Goal: Transaction & Acquisition: Purchase product/service

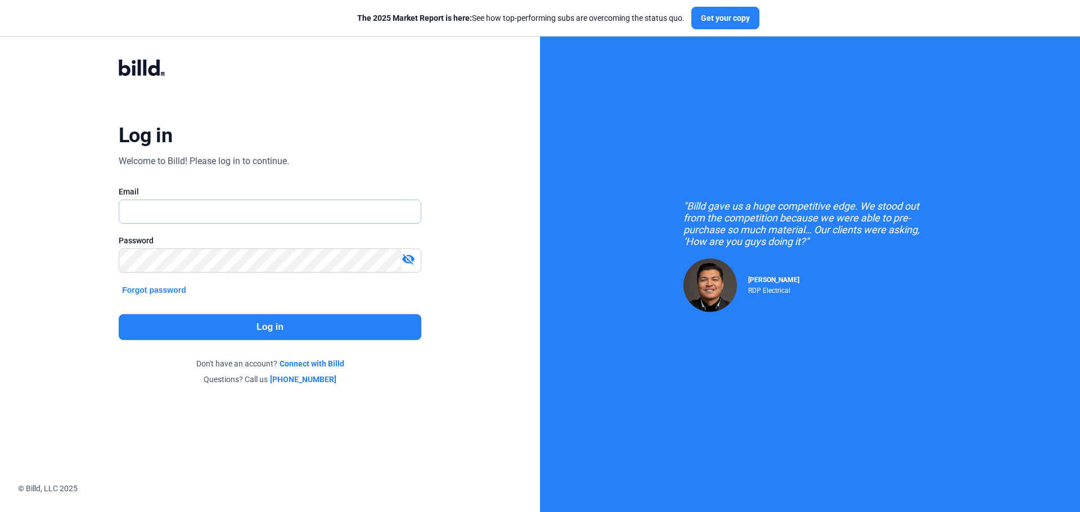
type input "[PERSON_NAME][EMAIL_ADDRESS][DOMAIN_NAME]"
click at [278, 331] on button "Log in" at bounding box center [270, 327] width 303 height 26
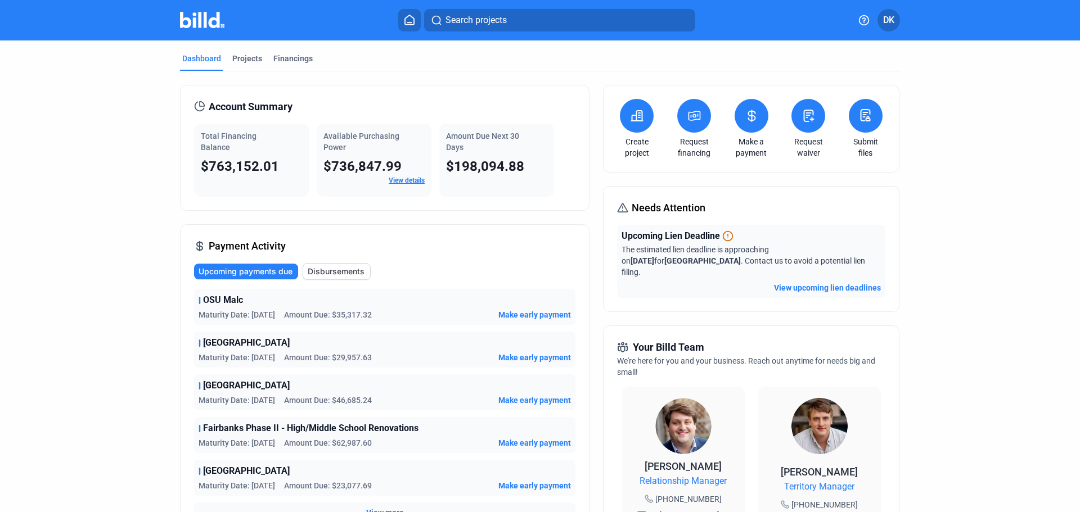
drag, startPoint x: 731, startPoint y: 102, endPoint x: 740, endPoint y: 112, distance: 14.0
click at [732, 105] on div "Make a payment" at bounding box center [751, 129] width 39 height 60
click at [751, 120] on icon at bounding box center [751, 115] width 7 height 11
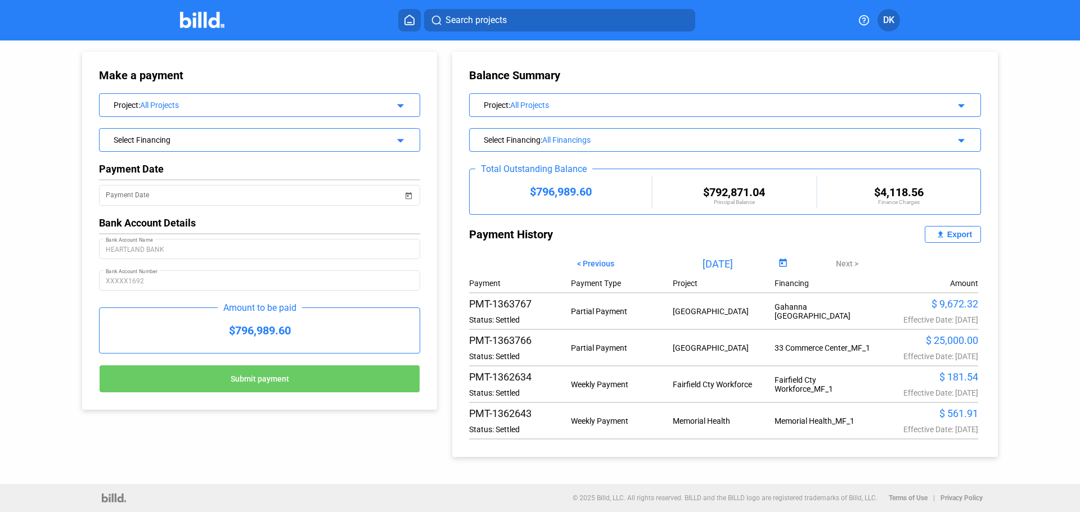
click at [522, 106] on div "All Projects" at bounding box center [714, 105] width 408 height 9
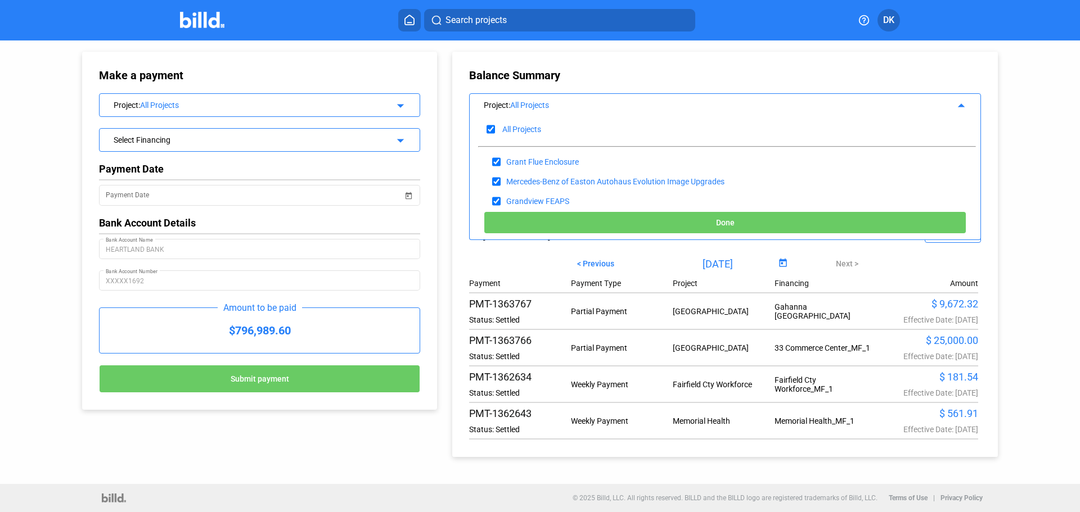
scroll to position [2, 0]
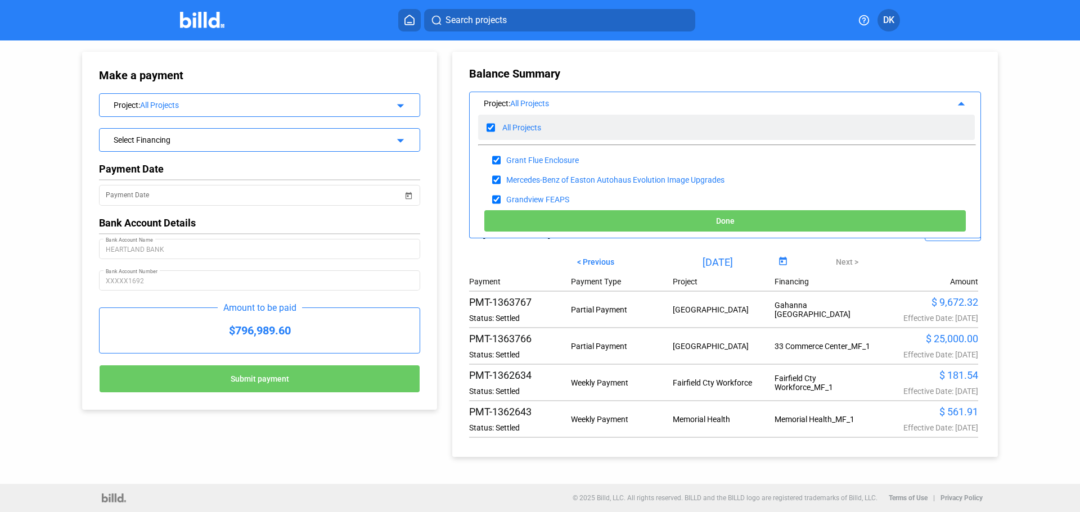
click at [490, 129] on input "checkbox" at bounding box center [491, 127] width 8 height 17
checkbox input "false"
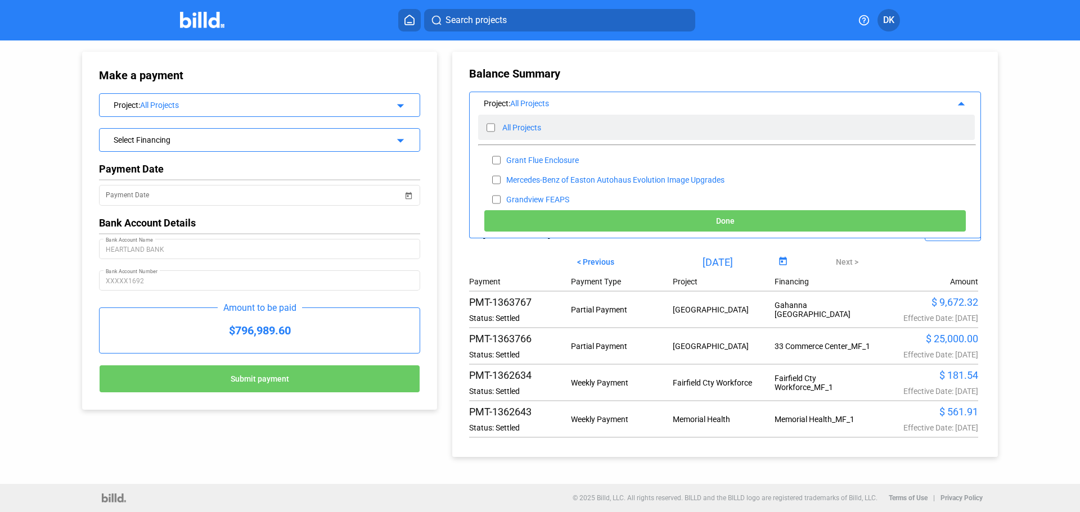
checkbox input "false"
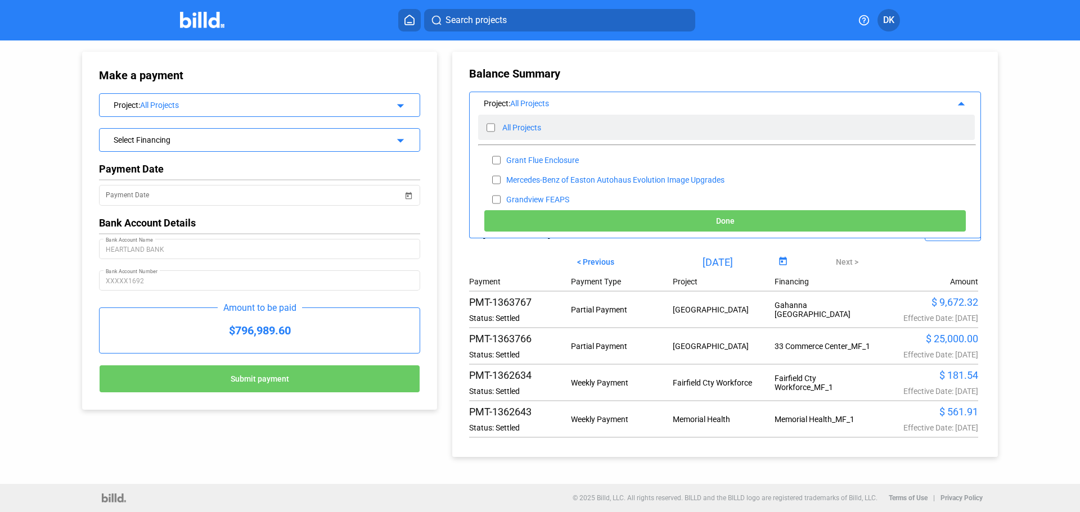
checkbox input "false"
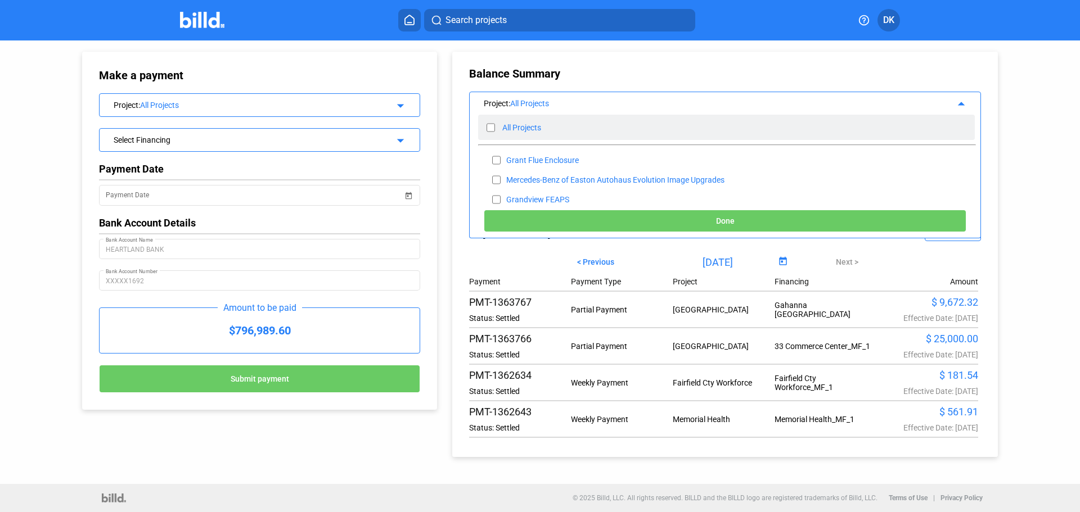
checkbox input "false"
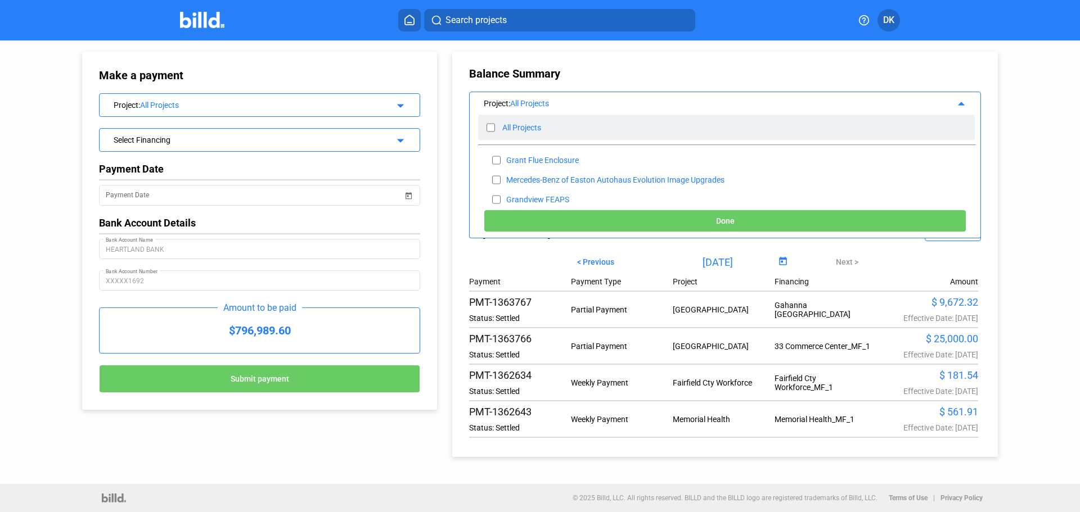
checkbox input "false"
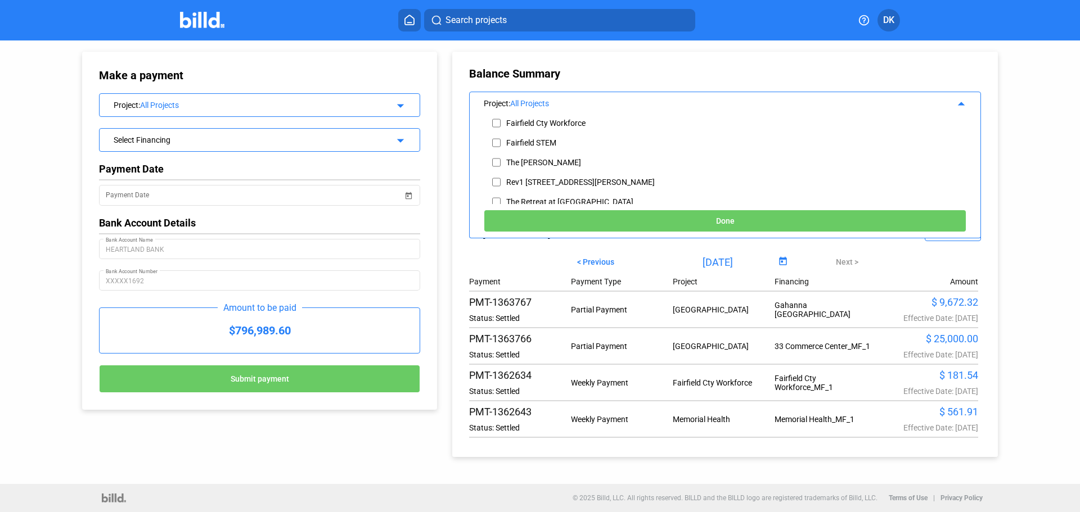
scroll to position [343, 0]
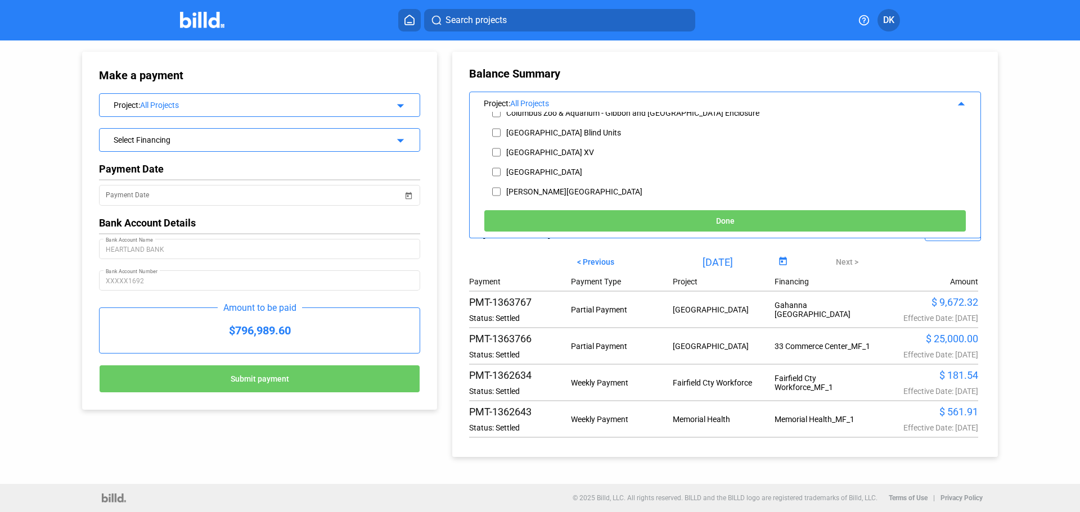
click at [956, 105] on mat-icon "arrow_drop_up" at bounding box center [959, 102] width 13 height 13
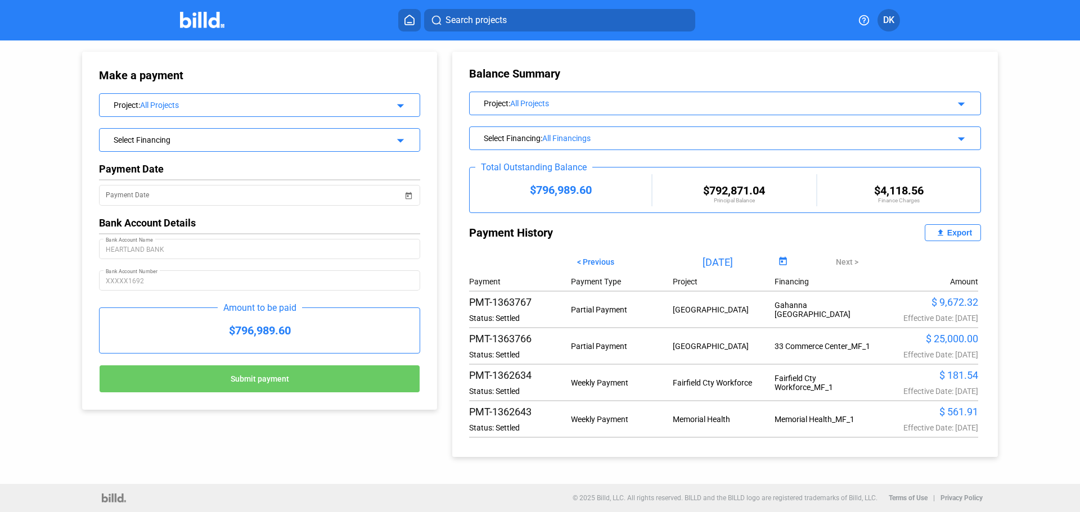
click at [595, 97] on div "Project : All Projects" at bounding box center [701, 102] width 434 height 11
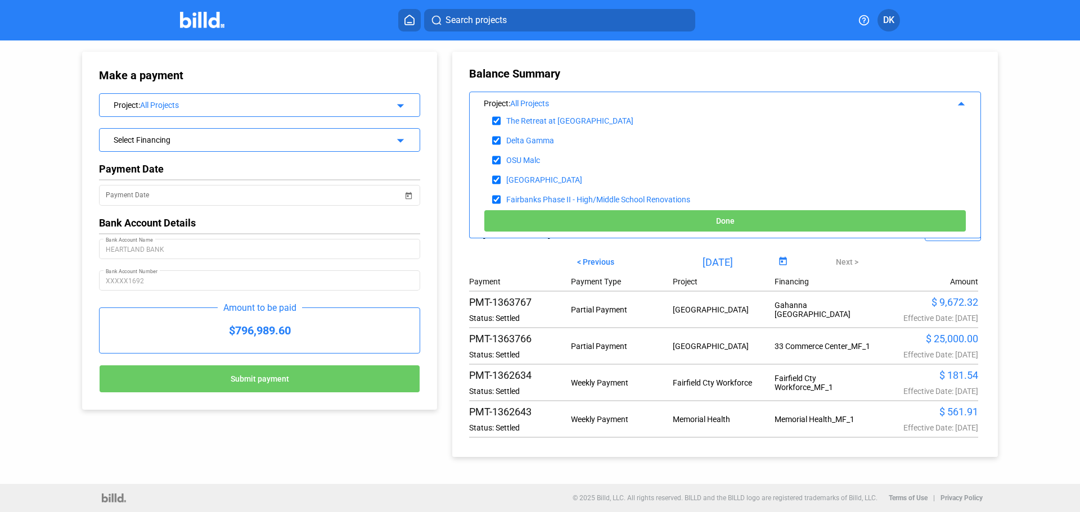
scroll to position [255, 0]
click at [526, 101] on div "All Projects" at bounding box center [714, 103] width 408 height 9
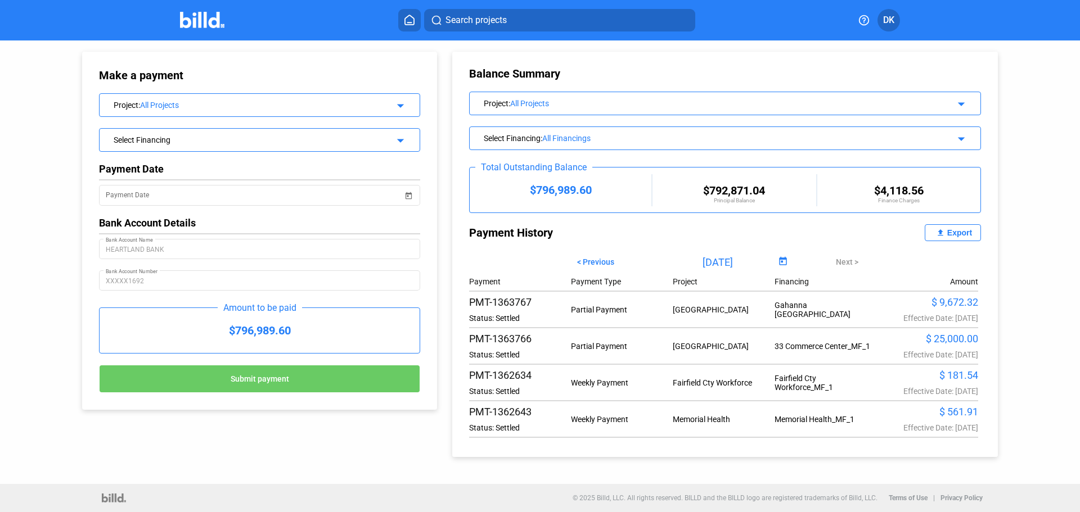
click at [525, 106] on div "All Projects" at bounding box center [714, 103] width 408 height 9
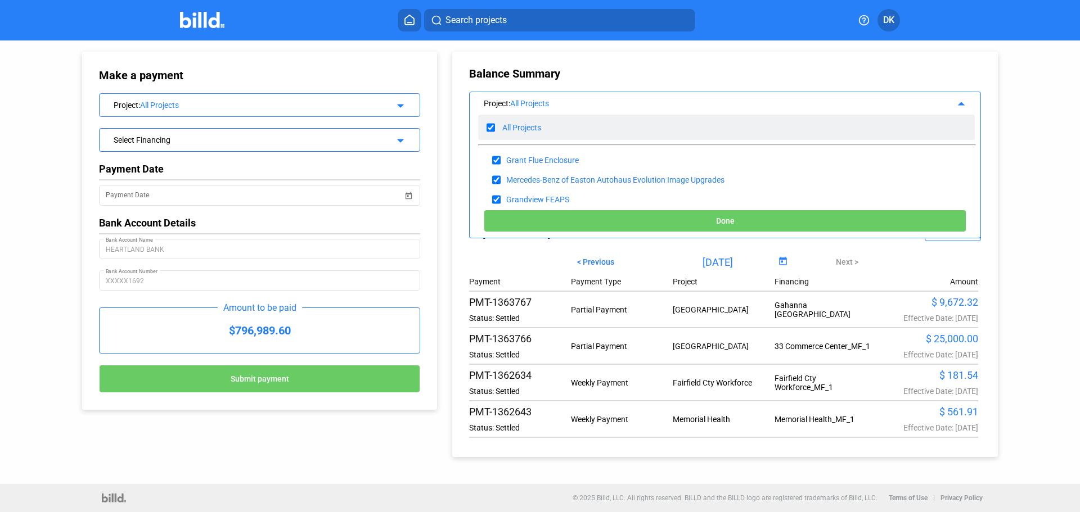
click at [494, 128] on input "checkbox" at bounding box center [491, 127] width 8 height 17
checkbox input "false"
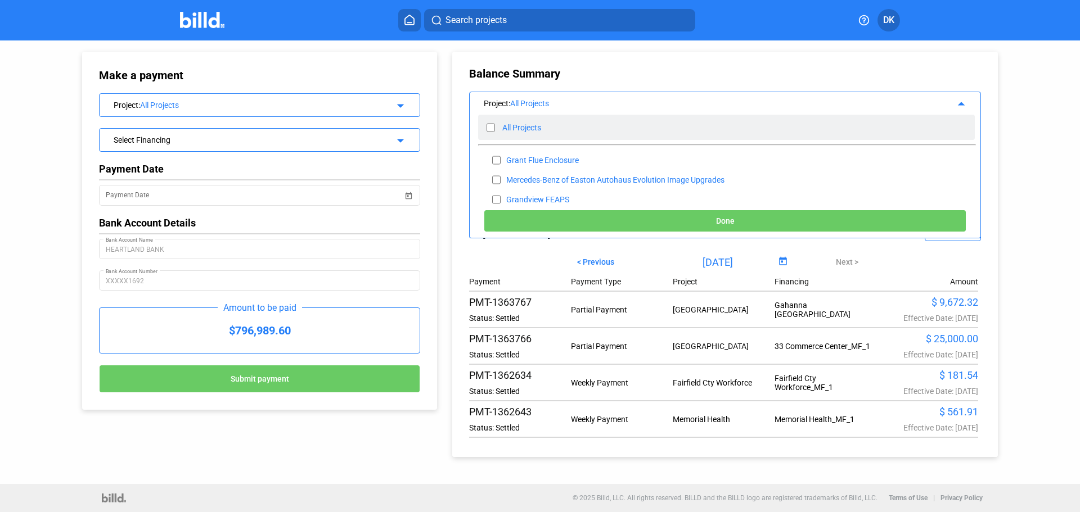
checkbox input "false"
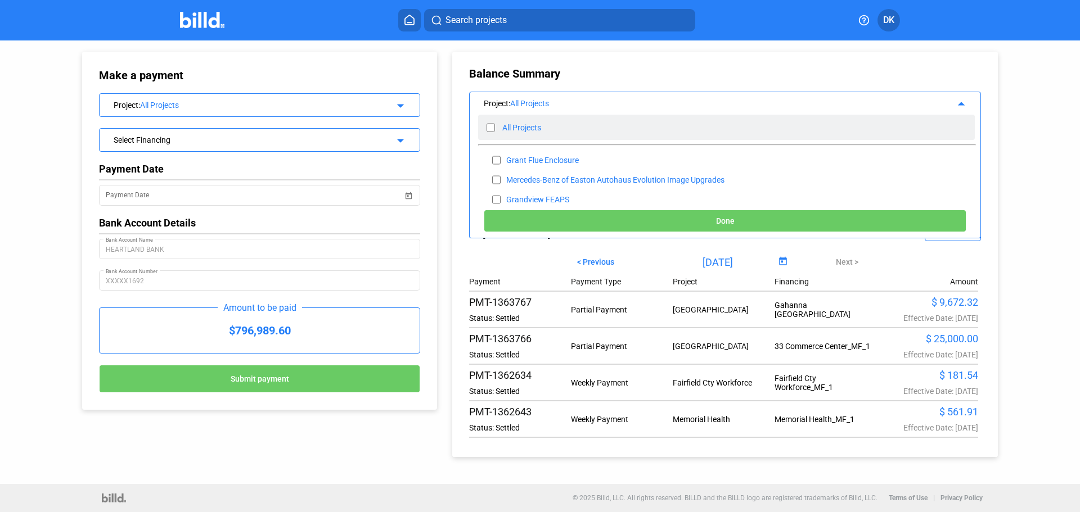
checkbox input "false"
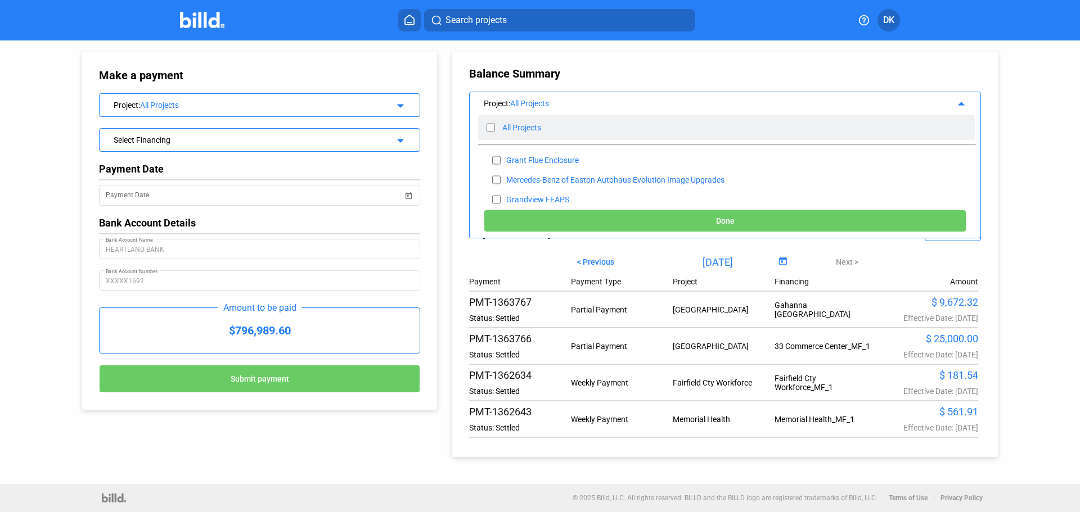
checkbox input "false"
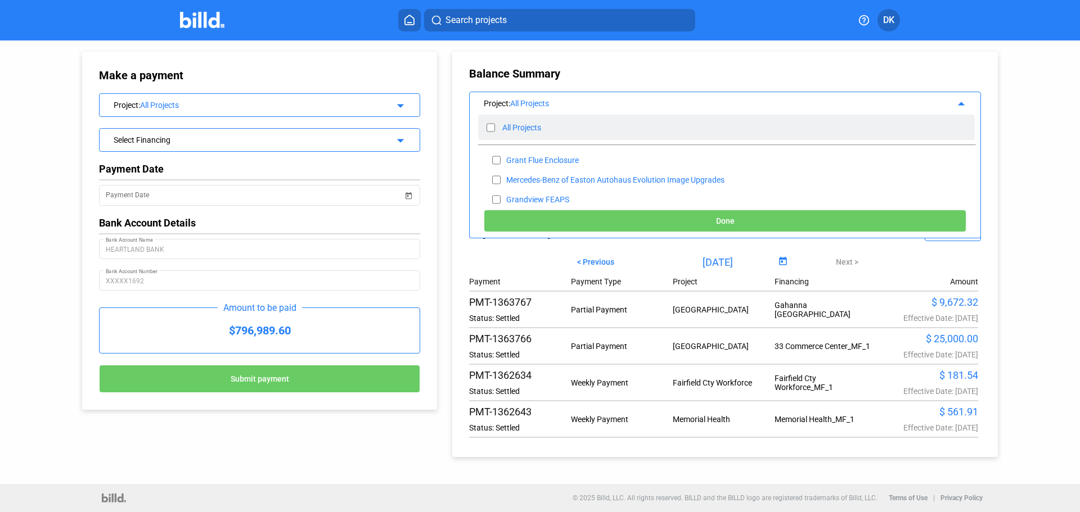
checkbox input "false"
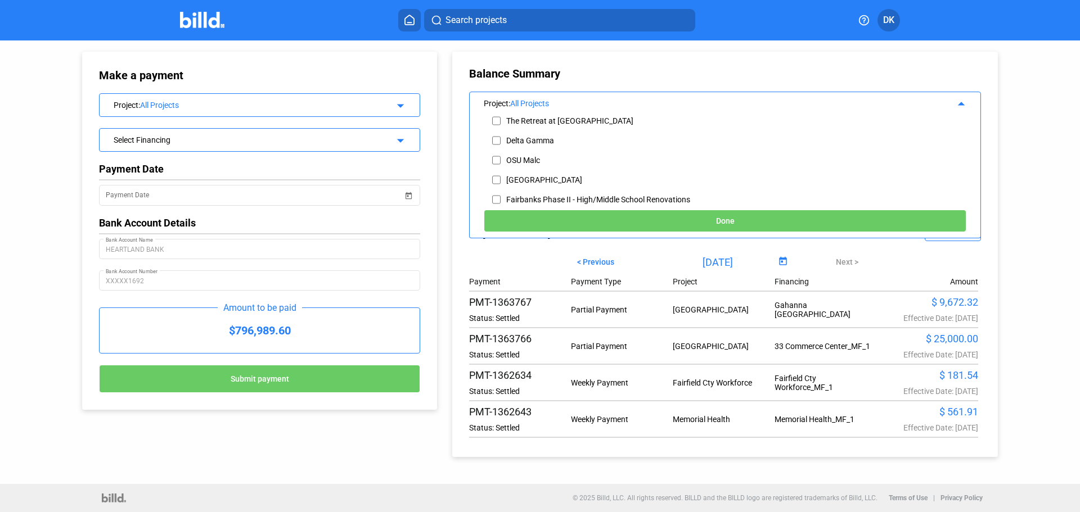
scroll to position [247, 0]
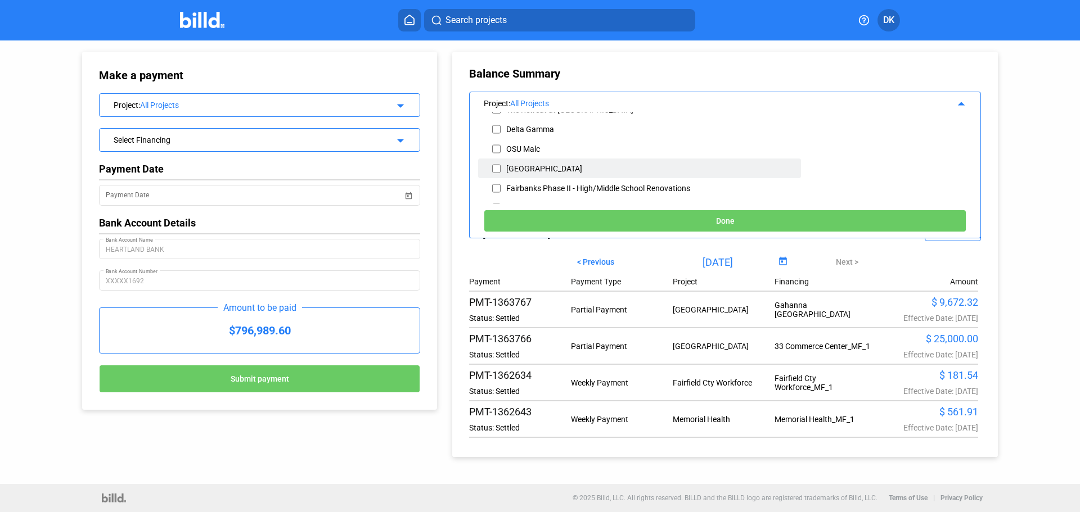
click at [492, 169] on div "[GEOGRAPHIC_DATA]" at bounding box center [639, 169] width 323 height 20
click at [499, 170] on input "checkbox" at bounding box center [496, 168] width 8 height 17
checkbox input "true"
click at [720, 224] on span "Done" at bounding box center [725, 221] width 19 height 9
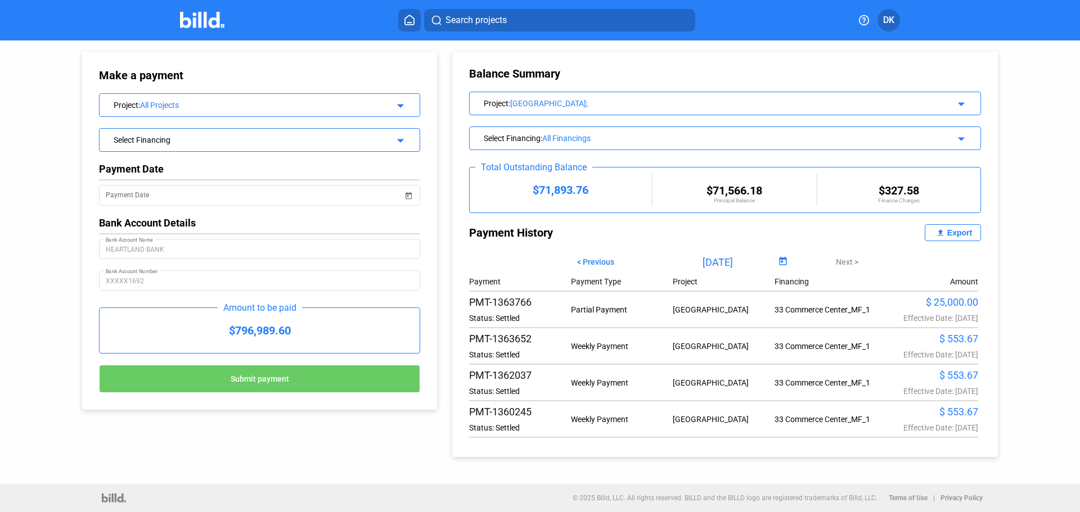
scroll to position [0, 0]
click at [142, 102] on div "All Projects" at bounding box center [258, 105] width 236 height 9
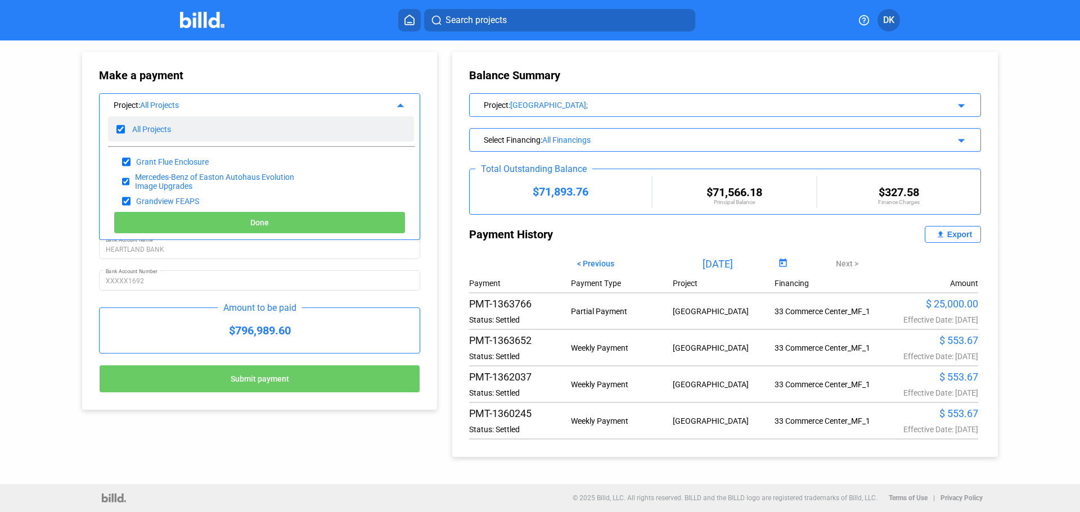
click at [122, 129] on input "checkbox" at bounding box center [120, 129] width 8 height 17
checkbox input "false"
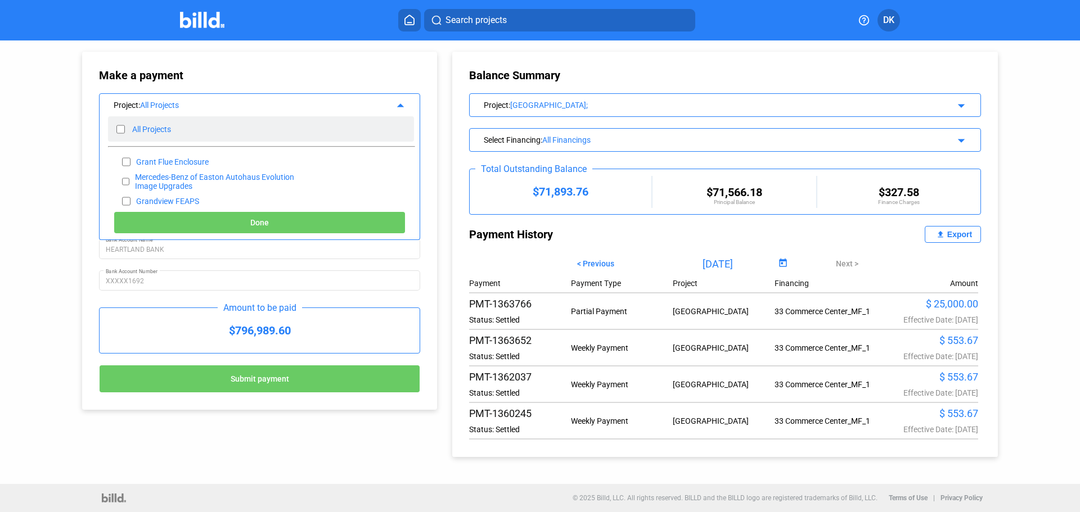
checkbox input "false"
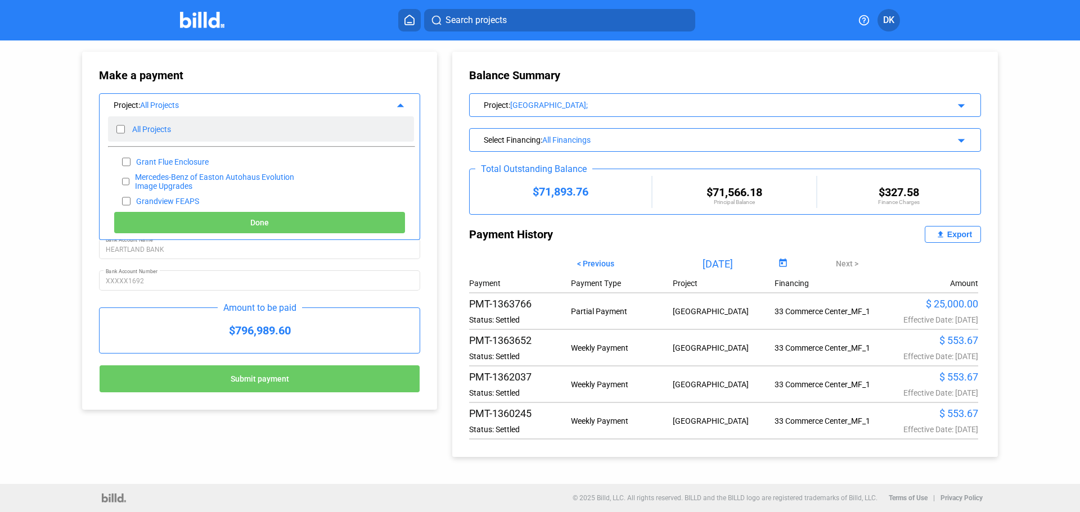
checkbox input "false"
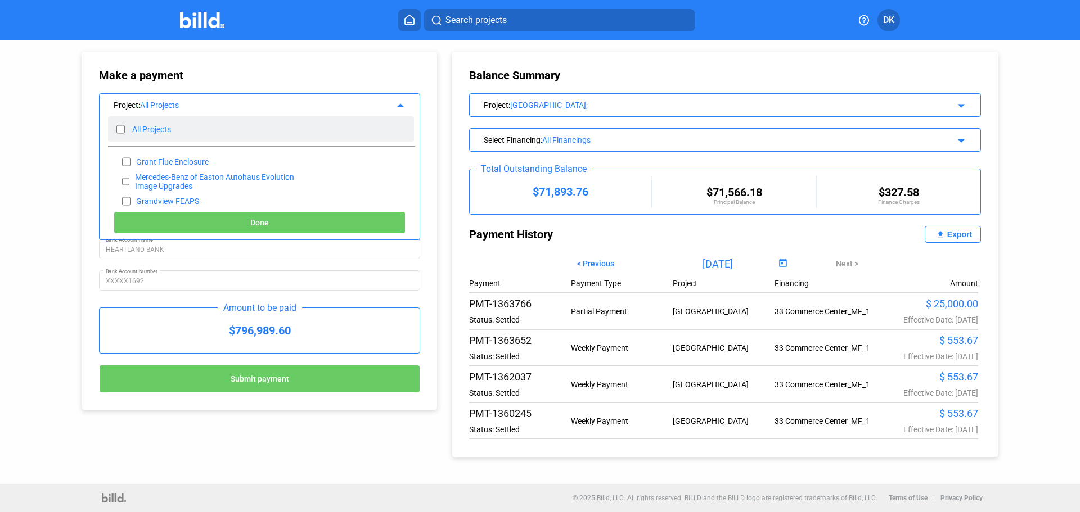
checkbox input "false"
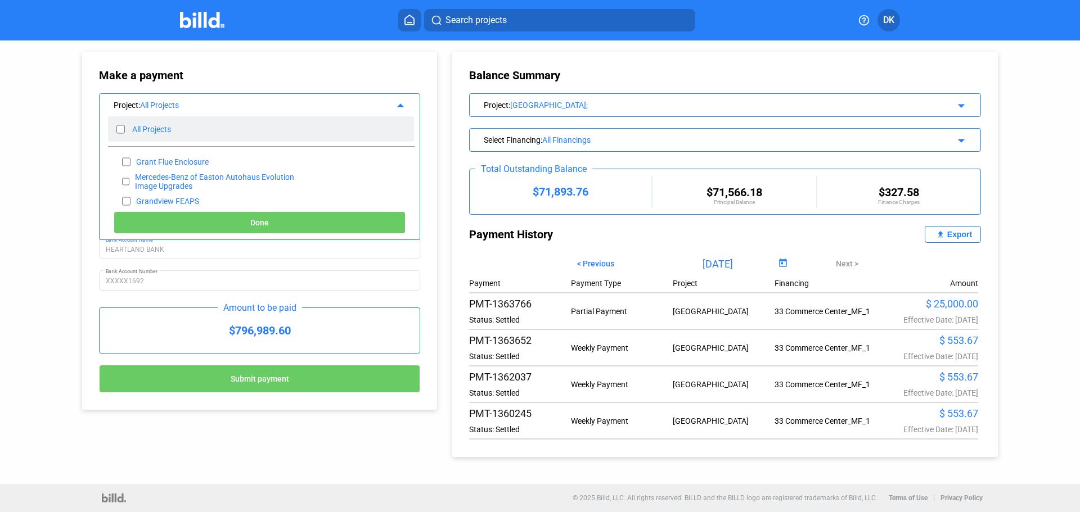
checkbox input "false"
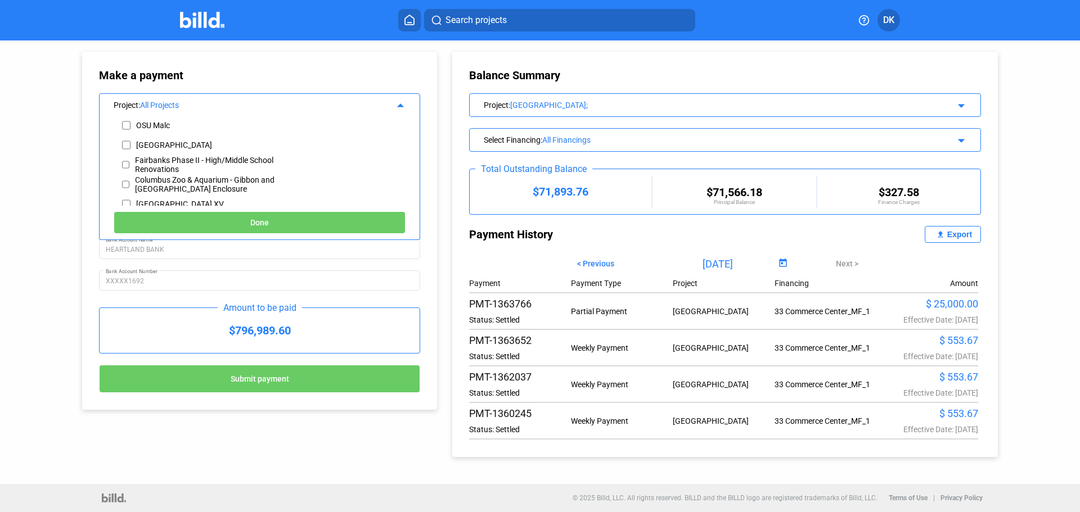
scroll to position [270, 0]
click at [127, 149] on input "checkbox" at bounding box center [126, 147] width 8 height 17
checkbox input "true"
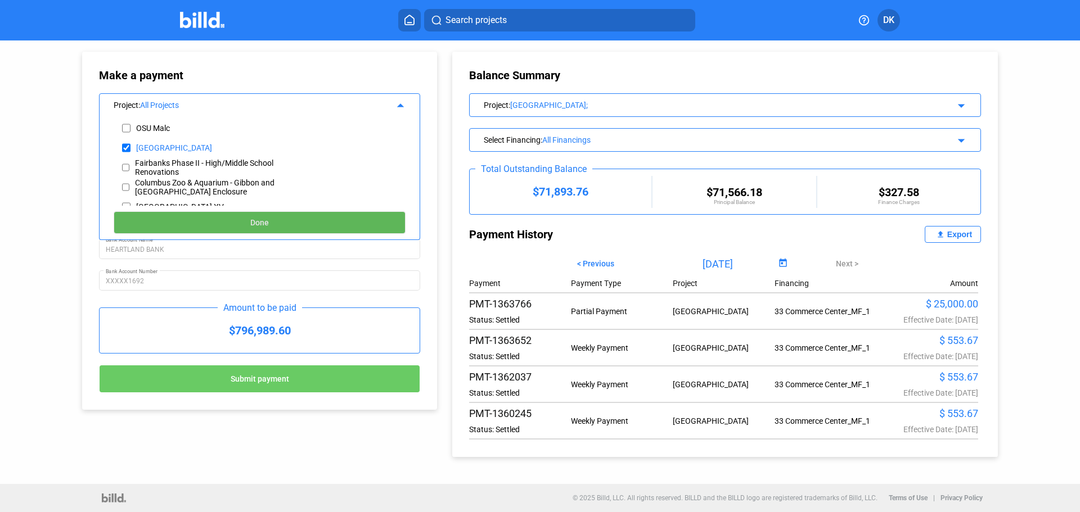
click at [237, 222] on button "Done" at bounding box center [260, 222] width 292 height 22
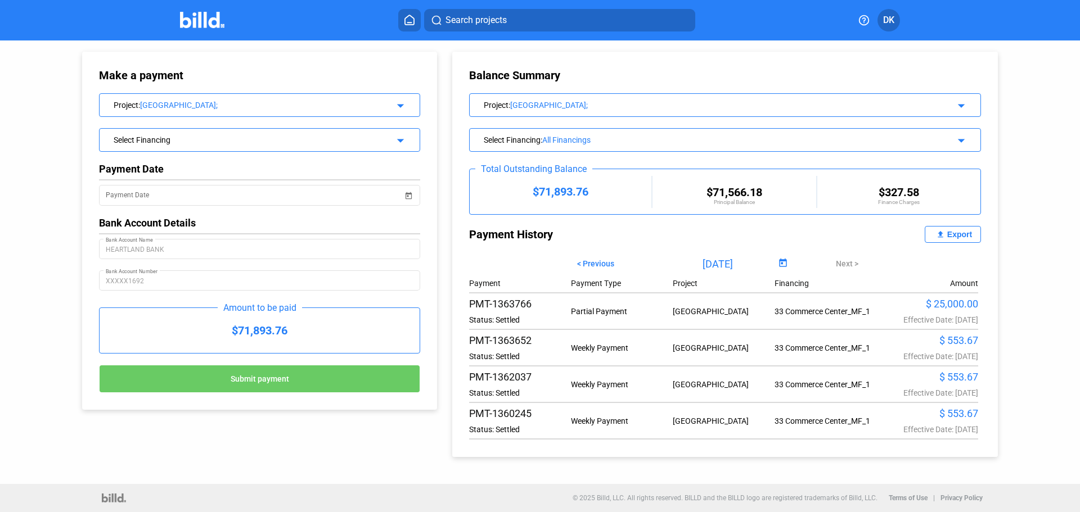
click at [264, 143] on div "Select Financing" at bounding box center [245, 138] width 263 height 11
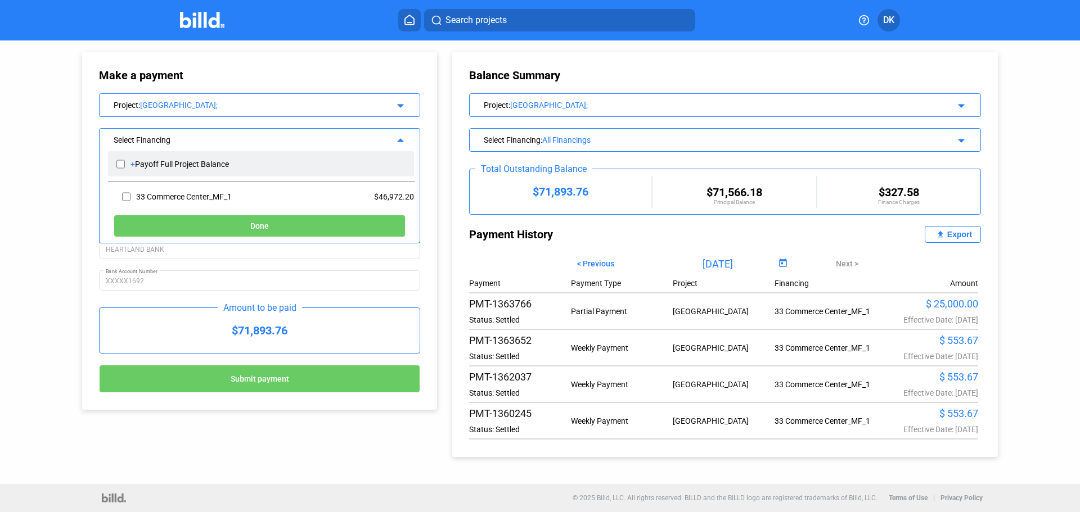
click at [121, 165] on input "checkbox" at bounding box center [120, 164] width 8 height 17
checkbox input "true"
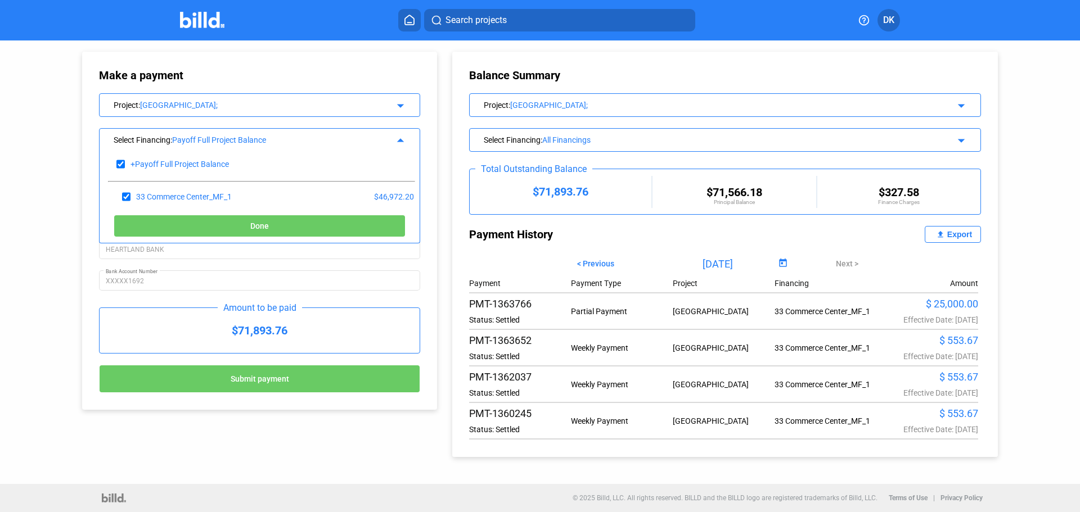
click at [275, 228] on button "Done" at bounding box center [260, 226] width 292 height 22
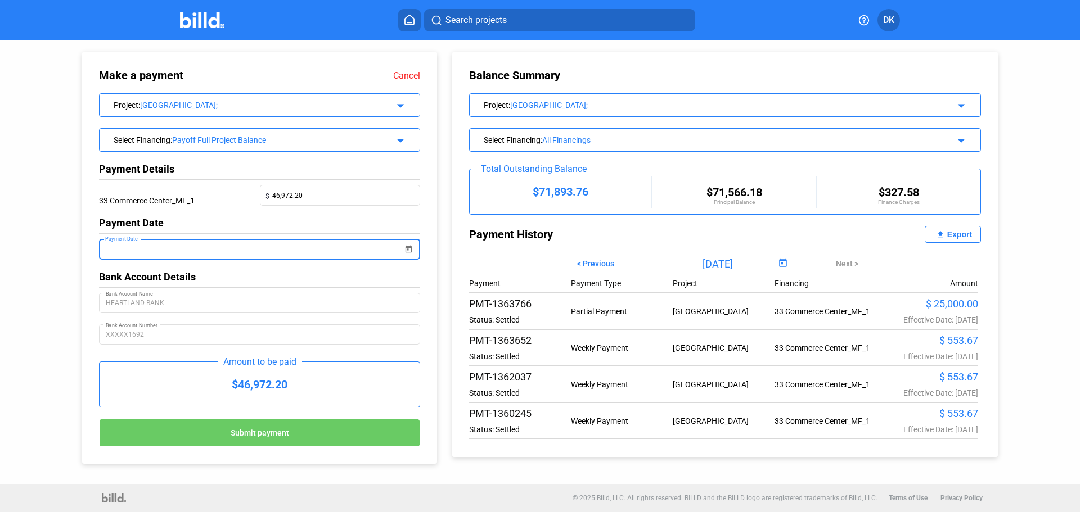
click at [138, 254] on input "Payment Date" at bounding box center [254, 249] width 297 height 13
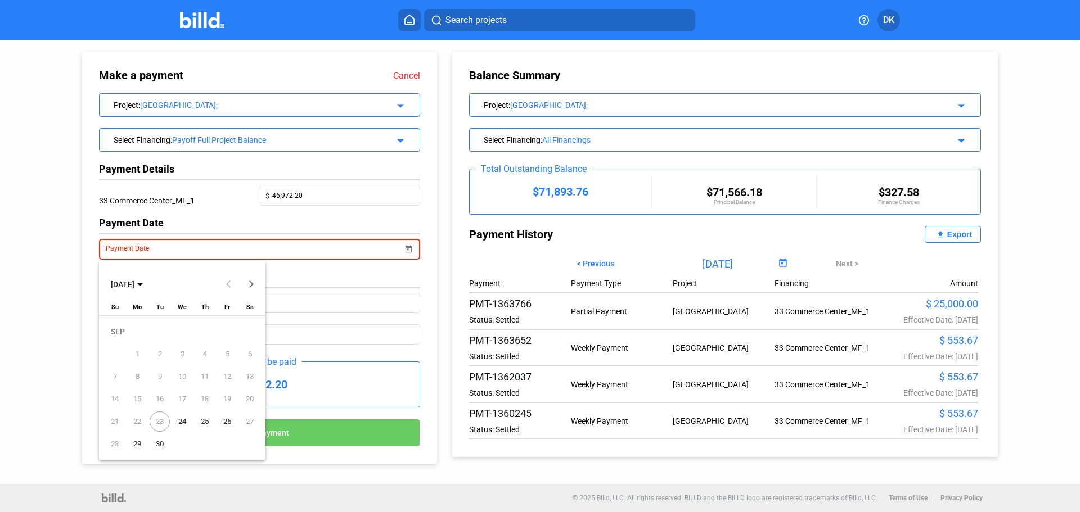
click at [164, 419] on span "23" at bounding box center [160, 422] width 20 height 20
click at [184, 421] on span "24" at bounding box center [182, 422] width 20 height 20
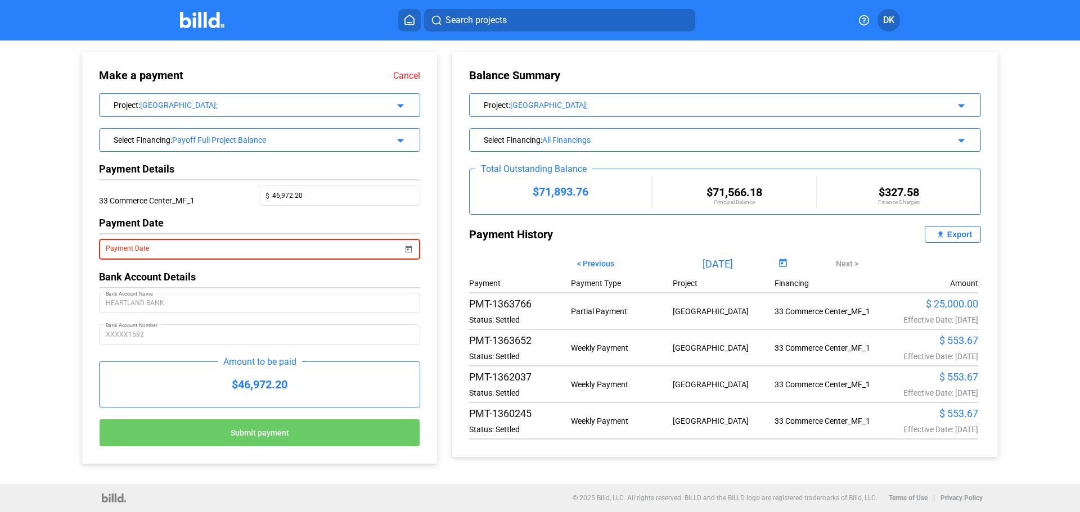
type input "09/24/2025"
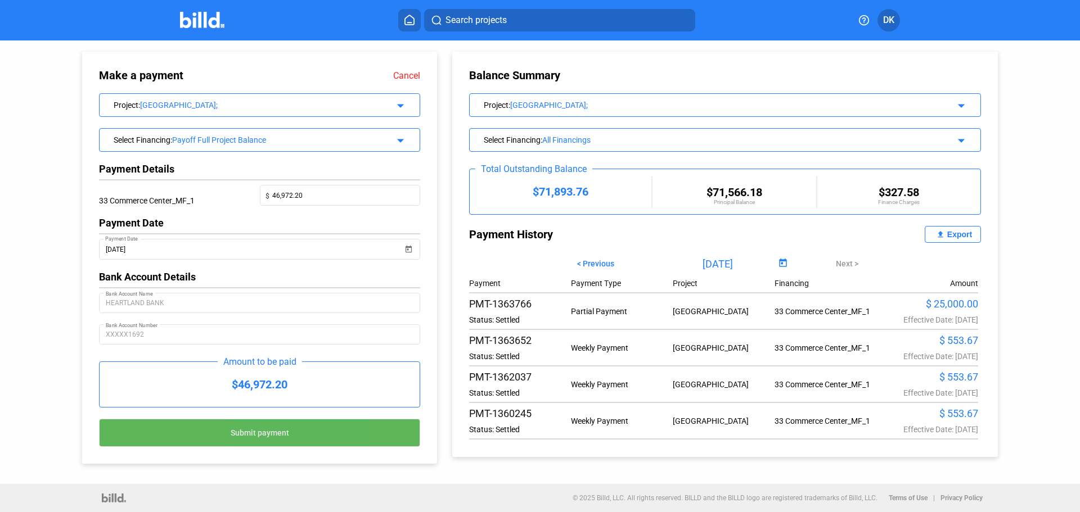
click at [253, 436] on span "Submit payment" at bounding box center [260, 433] width 58 height 9
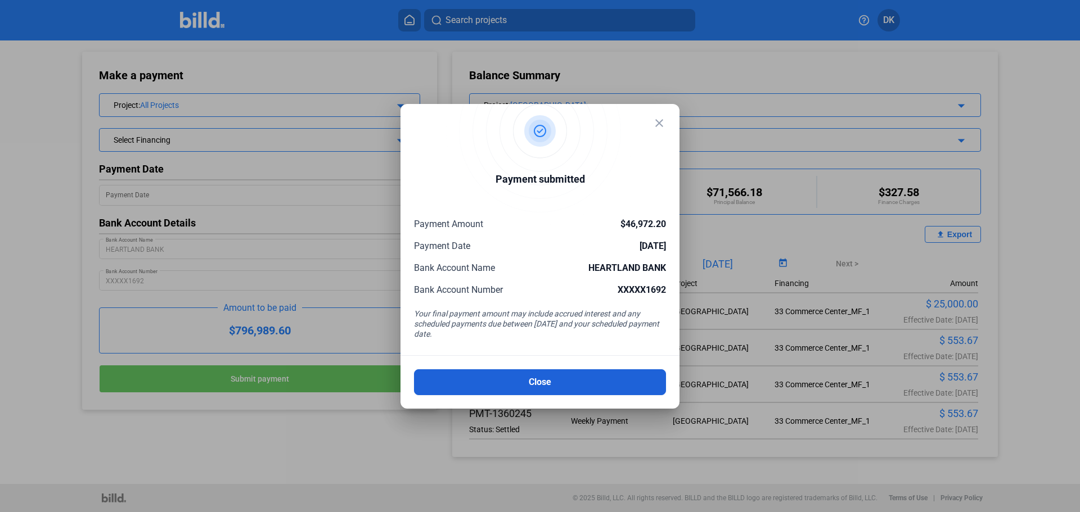
click at [537, 384] on button "Close" at bounding box center [540, 383] width 252 height 26
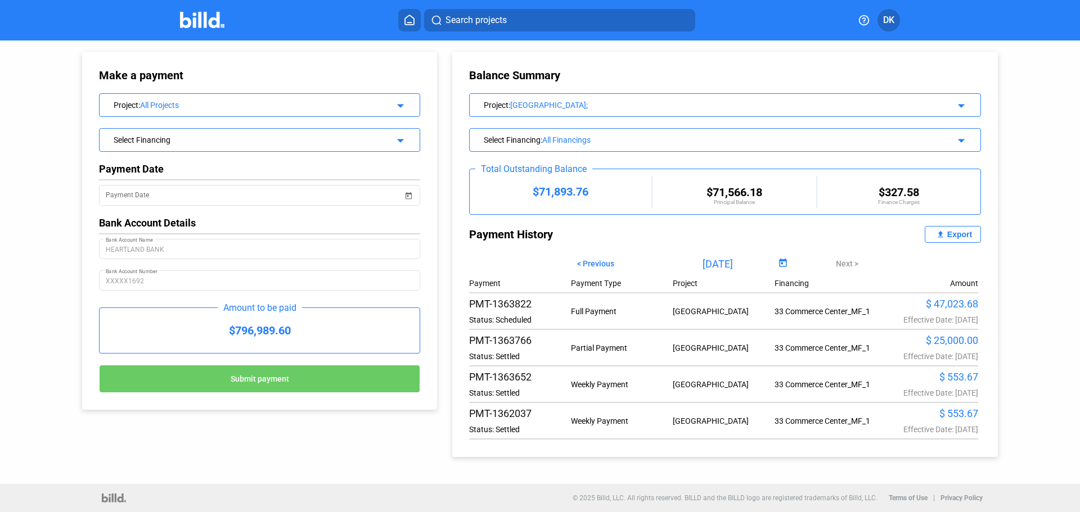
click at [407, 23] on icon at bounding box center [409, 20] width 11 height 11
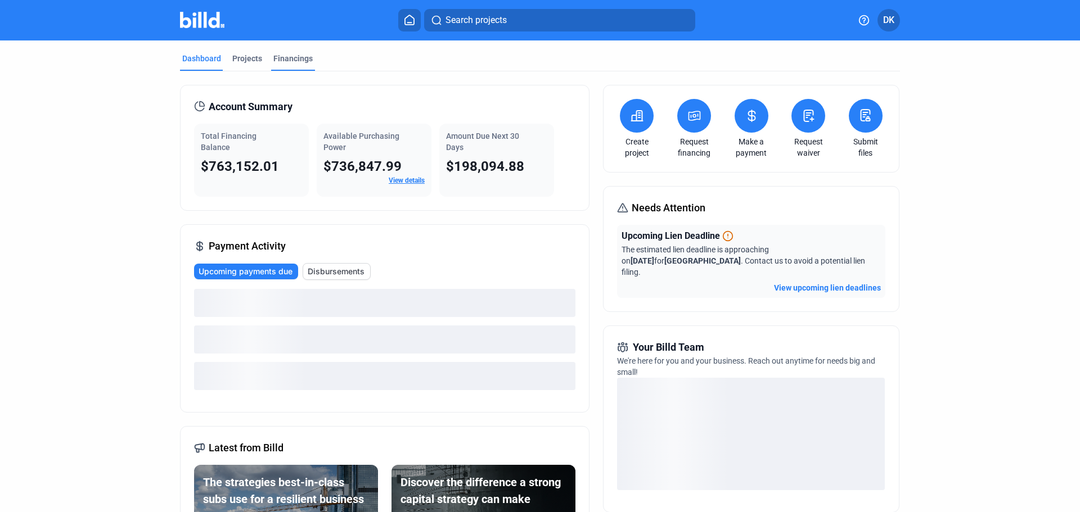
click at [289, 61] on div "Financings" at bounding box center [292, 58] width 39 height 11
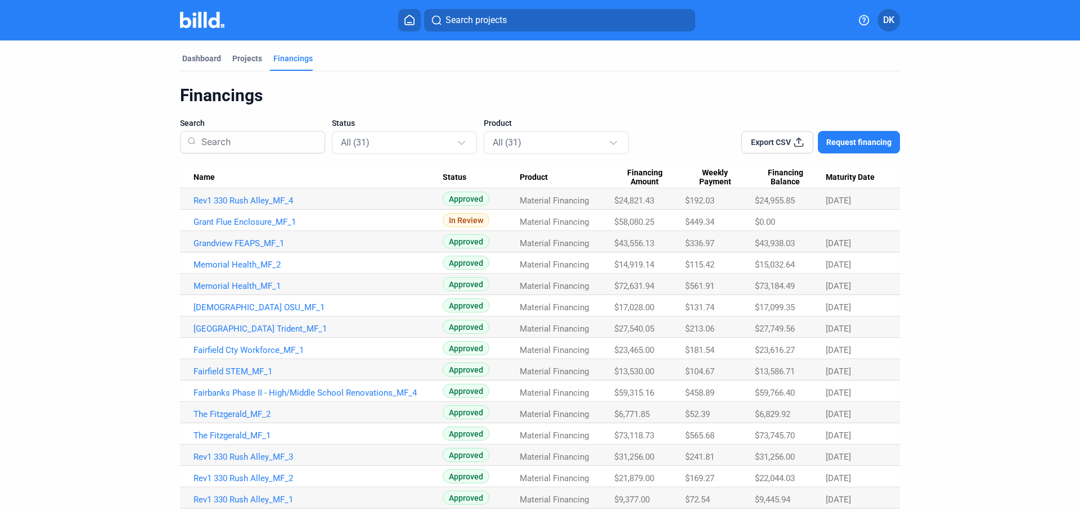
click at [201, 179] on span "Name" at bounding box center [203, 178] width 21 height 10
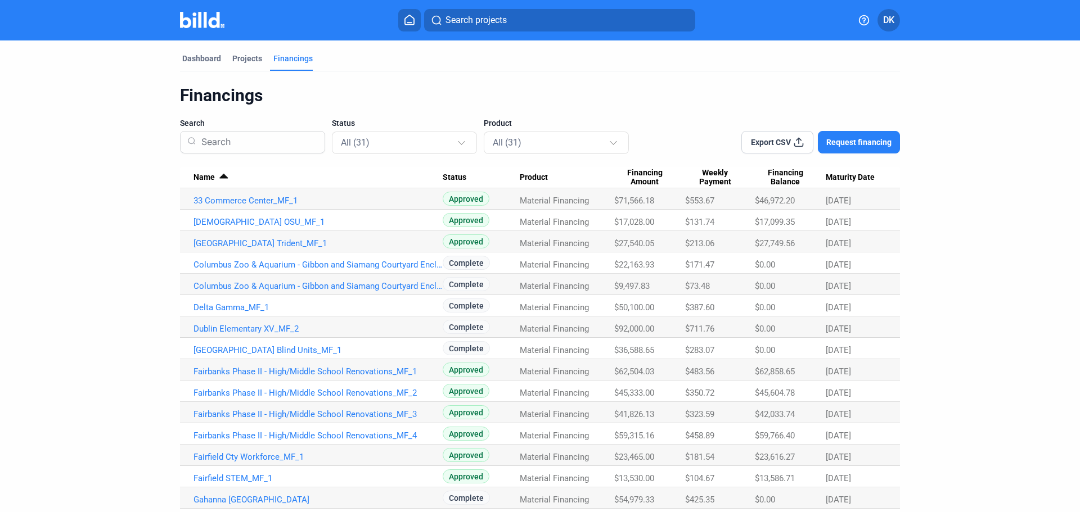
click at [793, 137] on icon at bounding box center [798, 142] width 11 height 11
click at [220, 175] on div at bounding box center [221, 174] width 7 height 1
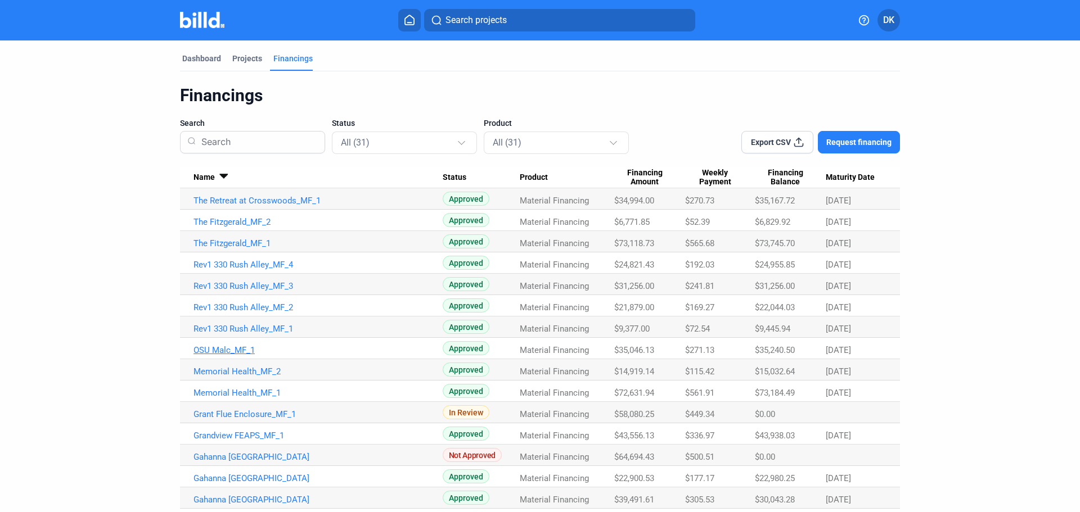
click at [236, 350] on link "OSU Malc_MF_1" at bounding box center [317, 350] width 249 height 10
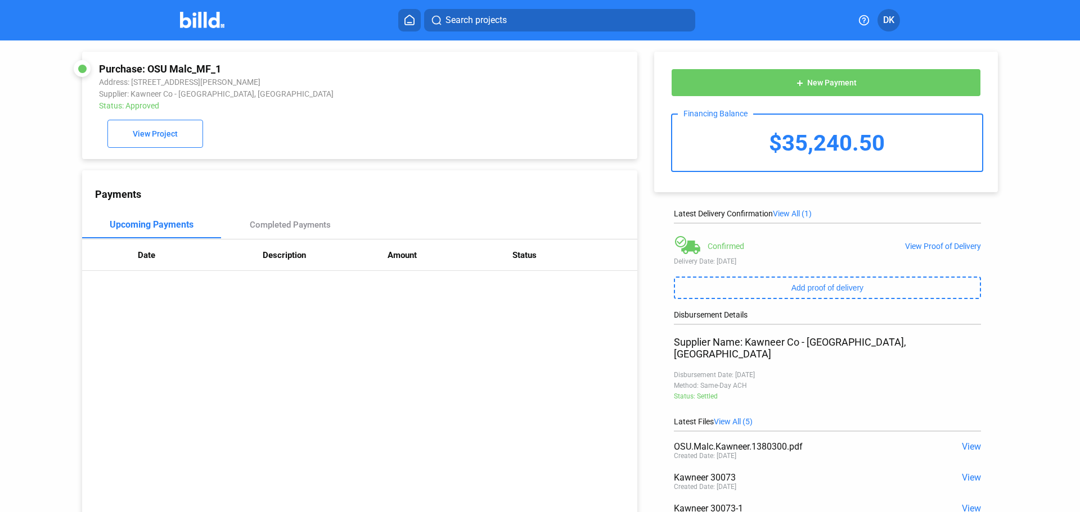
click at [152, 121] on div "Purchase: OSU Malc_MF_1 Address: 2477, 2490-2491 Carmack Rd, Columbus, OH, 4321…" at bounding box center [359, 105] width 521 height 85
click at [157, 136] on span "View Project" at bounding box center [155, 134] width 45 height 9
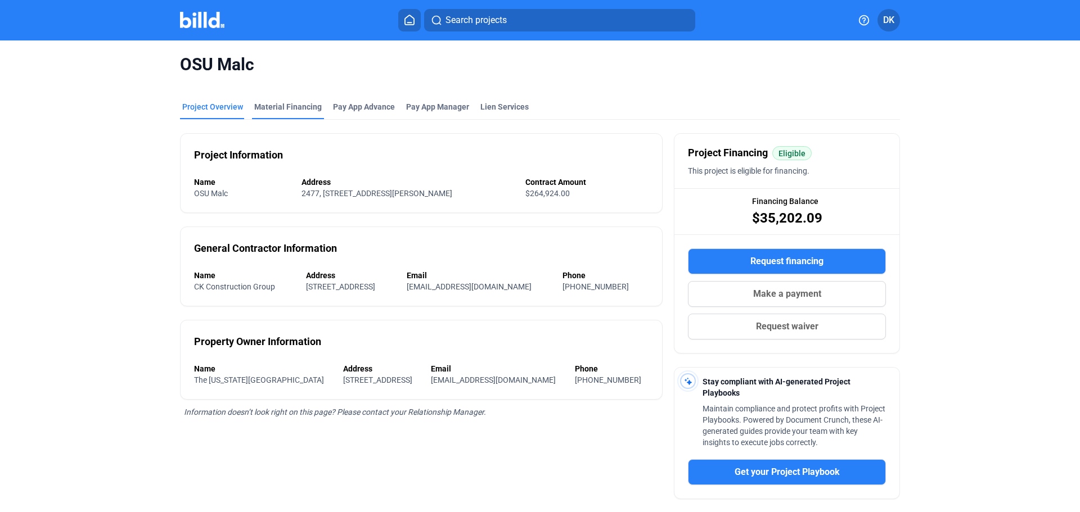
click at [269, 102] on div "Material Financing" at bounding box center [287, 106] width 67 height 11
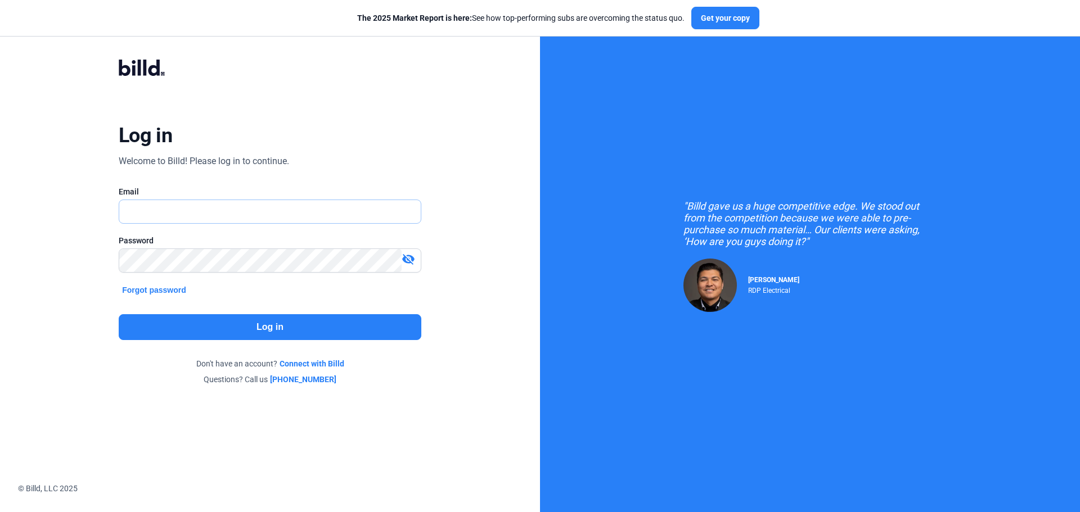
type input "[PERSON_NAME][EMAIL_ADDRESS][DOMAIN_NAME]"
click at [256, 334] on button "Log in" at bounding box center [270, 327] width 303 height 26
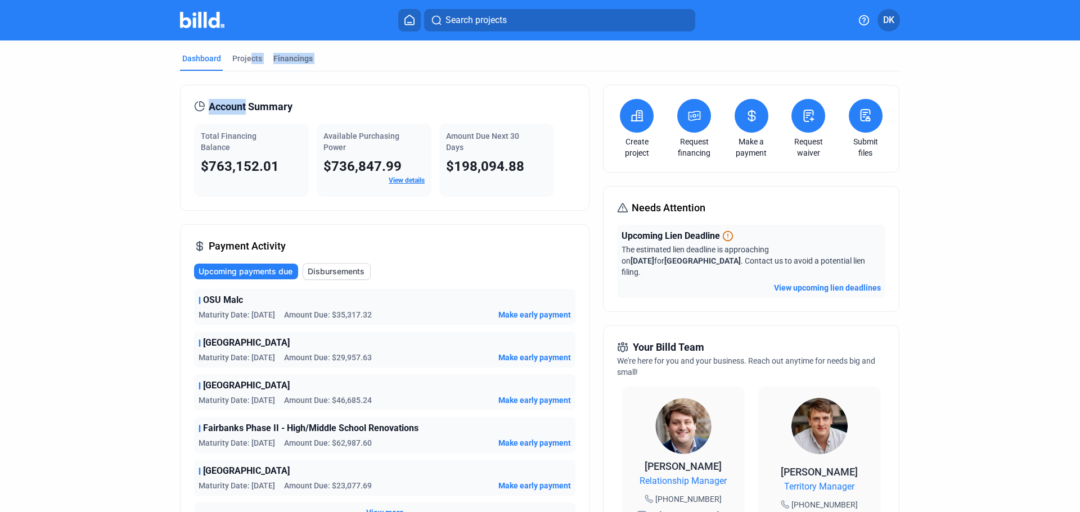
drag, startPoint x: 246, startPoint y: 61, endPoint x: 245, endPoint y: 73, distance: 11.3
click at [245, 73] on mat-tab-group "Dashboard Projects Financings Account Summary Total Financing Balance $763,152.…" at bounding box center [540, 430] width 720 height 780
click at [743, 125] on button at bounding box center [752, 116] width 34 height 34
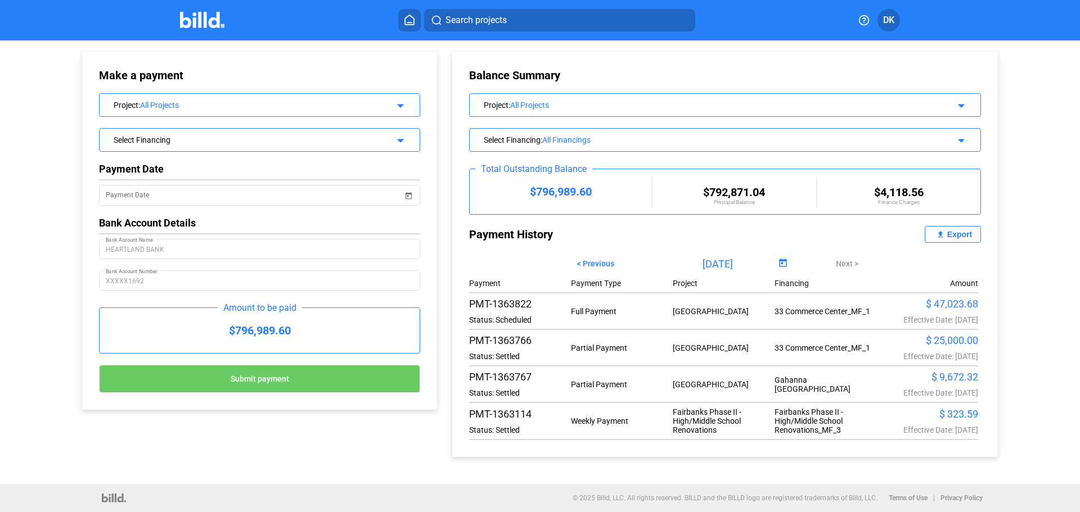
click at [191, 19] on img at bounding box center [202, 20] width 44 height 16
